Goal: Transaction & Acquisition: Purchase product/service

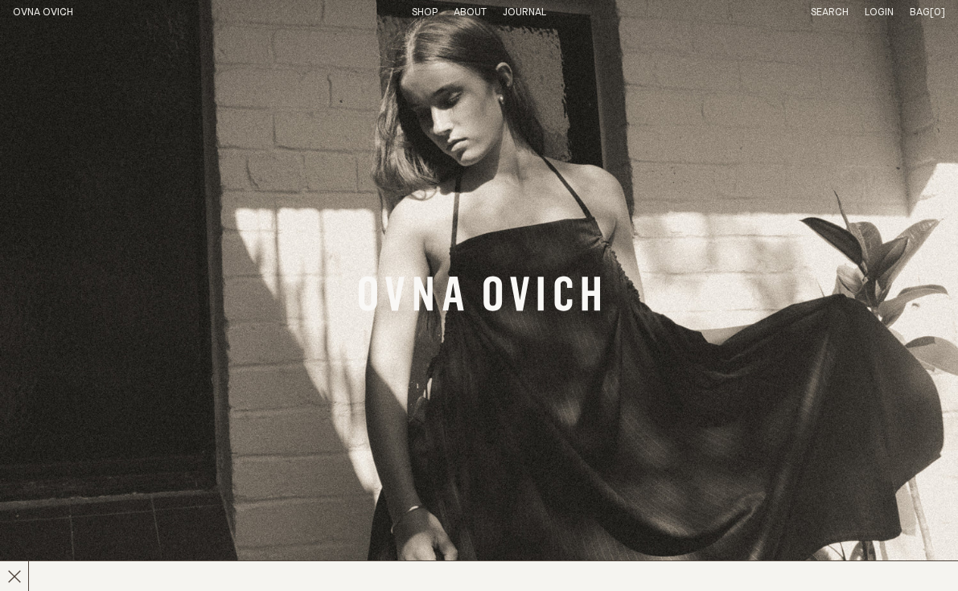
click at [425, 13] on link "Shop" at bounding box center [425, 12] width 26 height 10
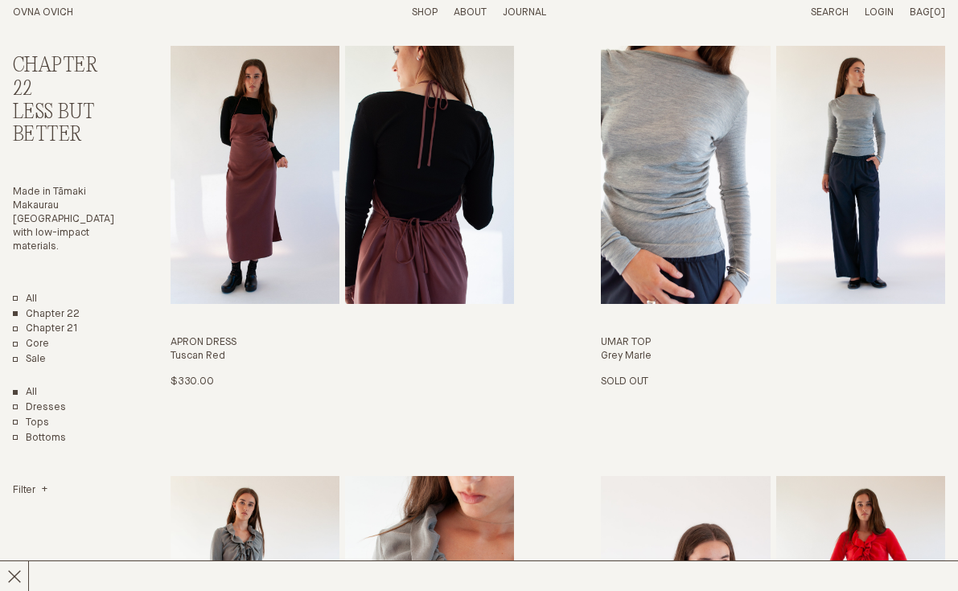
scroll to position [1330, 0]
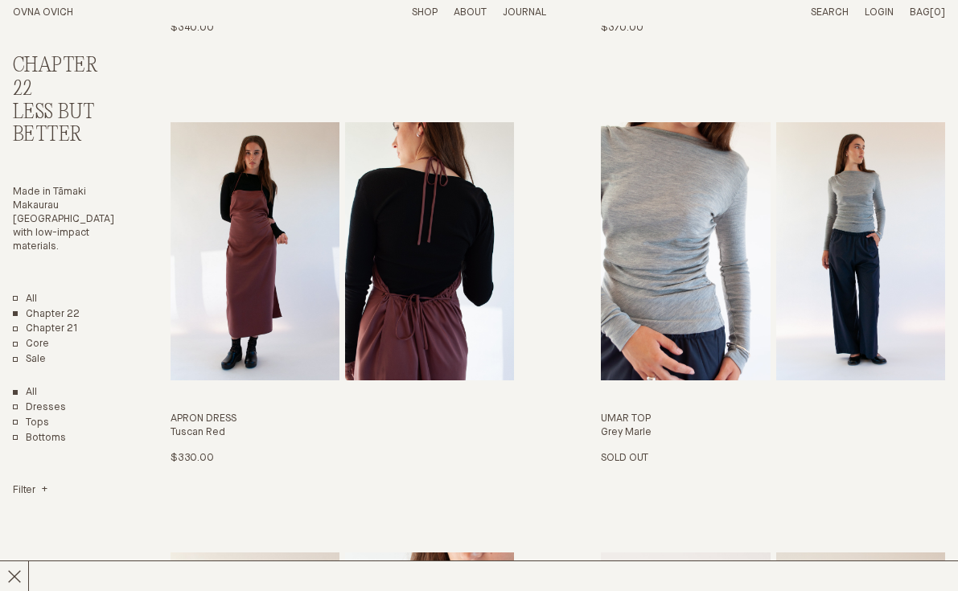
click at [424, 12] on link "Shop" at bounding box center [425, 12] width 26 height 10
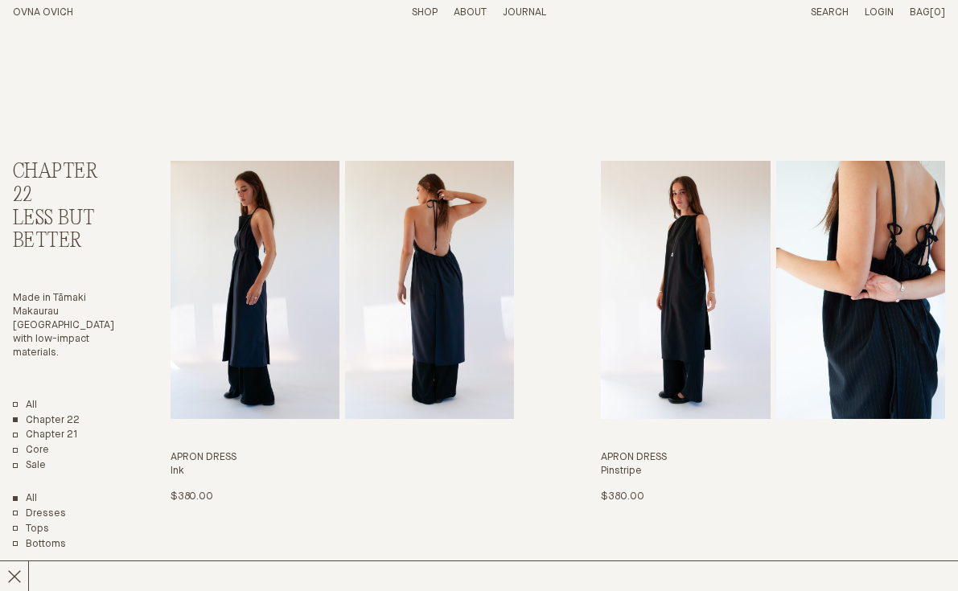
click at [13, 399] on link "All" at bounding box center [25, 406] width 24 height 14
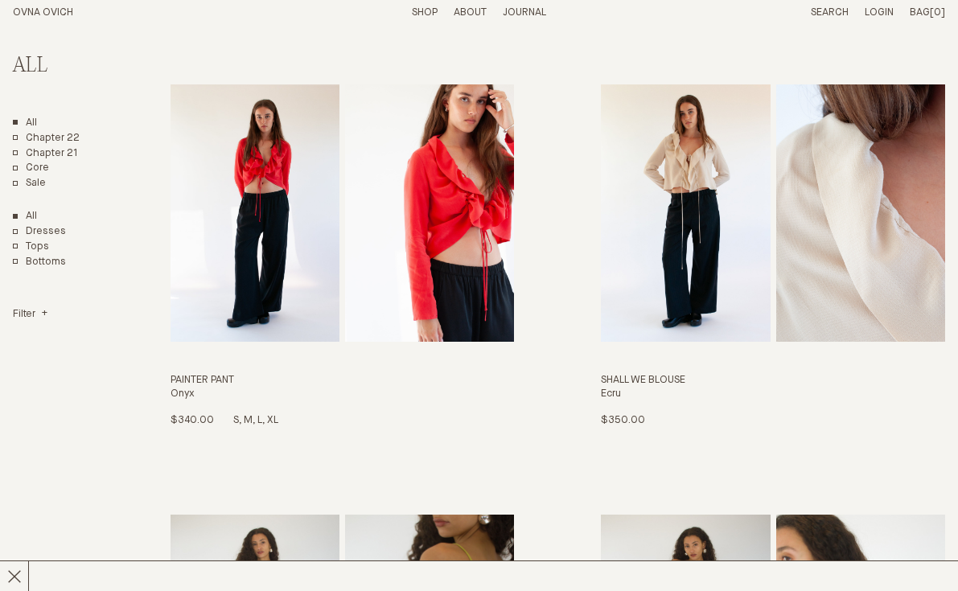
scroll to position [2229, 0]
click at [269, 221] on img "Painter Pant" at bounding box center [254, 213] width 169 height 258
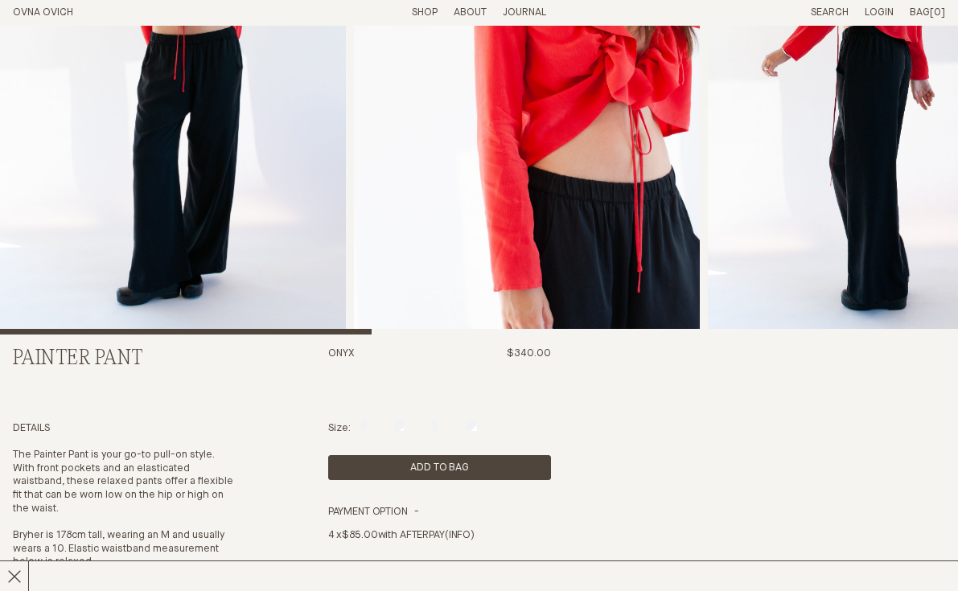
scroll to position [212, 0]
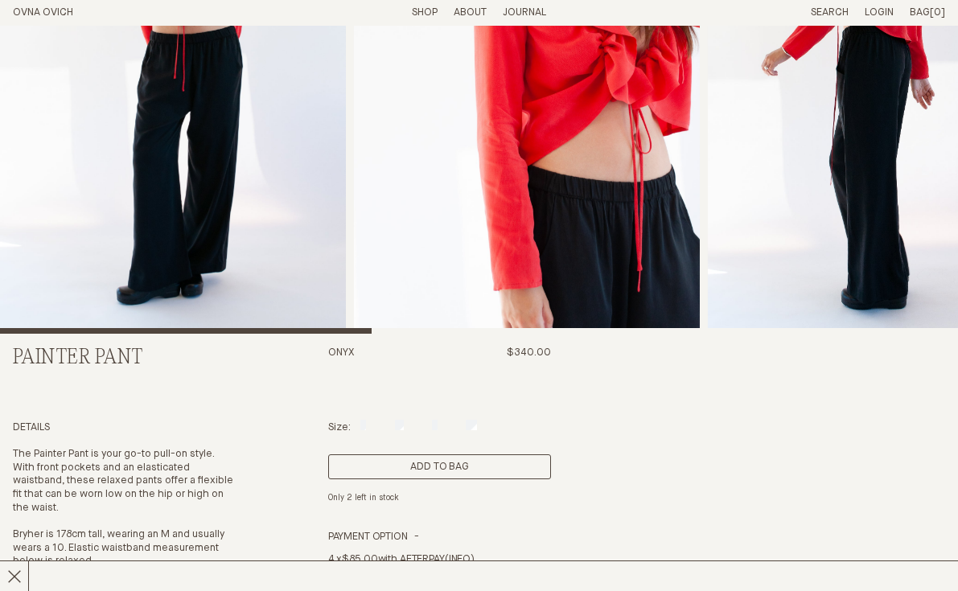
click at [454, 463] on button "Add to Bag" at bounding box center [440, 466] width 224 height 25
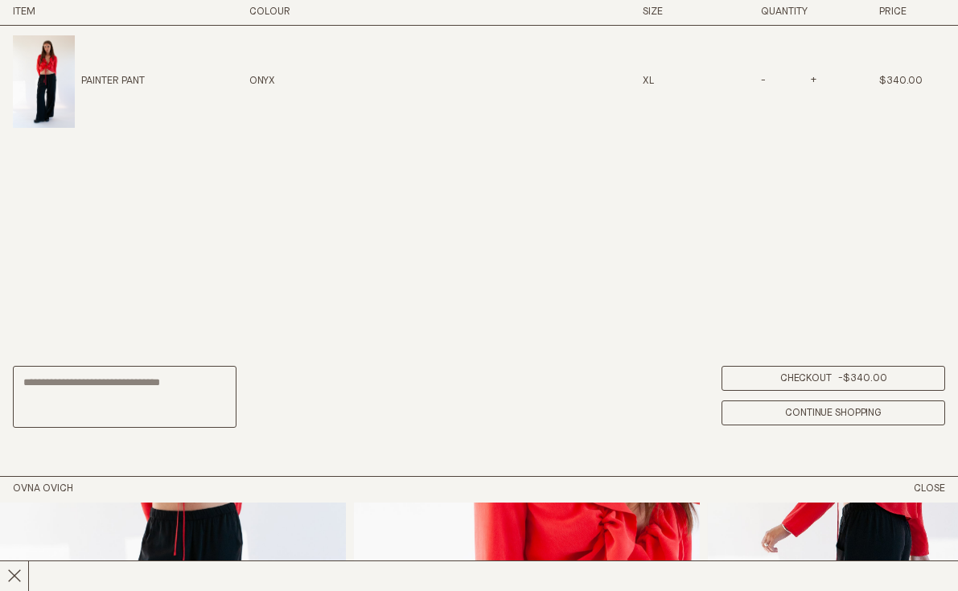
click at [850, 382] on span "$340.00" at bounding box center [864, 378] width 43 height 10
